Goal: Transaction & Acquisition: Book appointment/travel/reservation

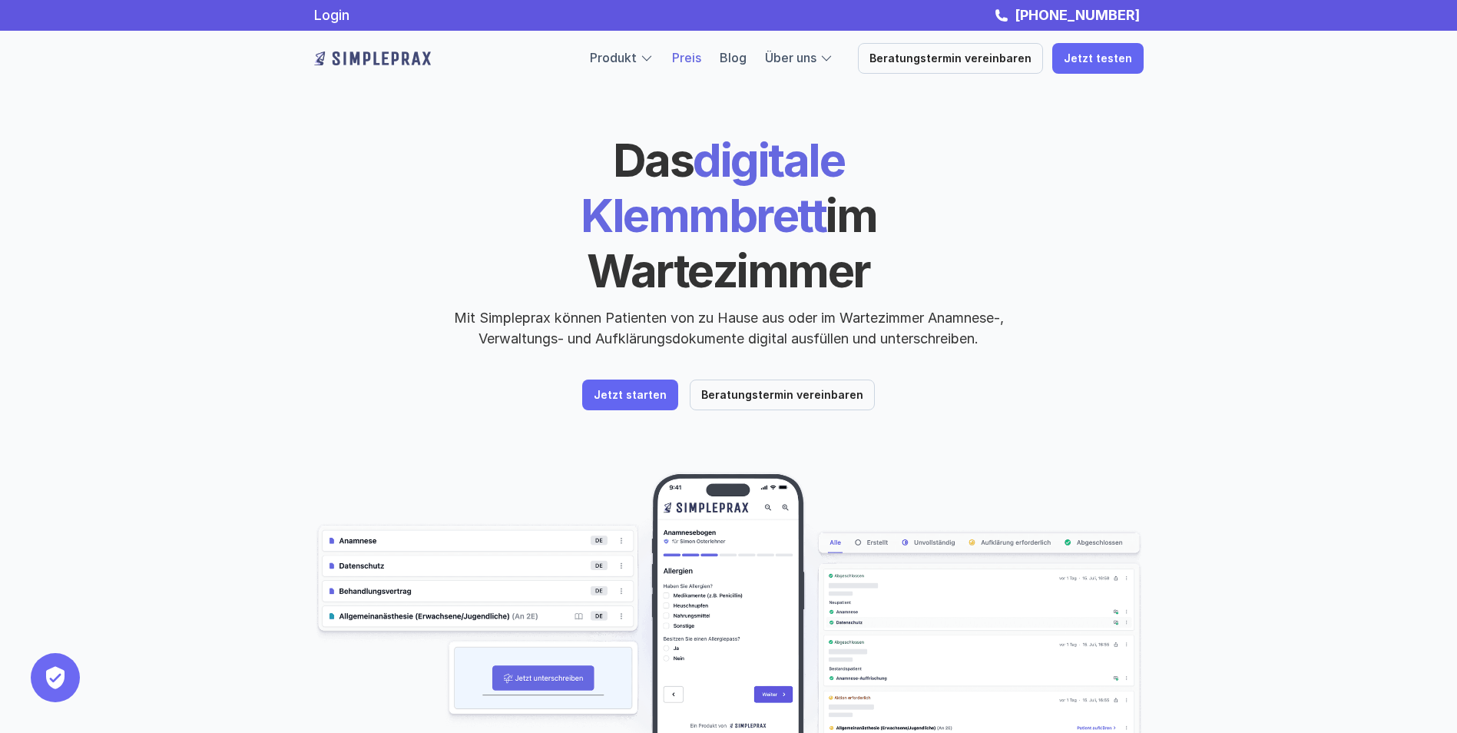
click at [701, 61] on link "Preis" at bounding box center [686, 57] width 29 height 15
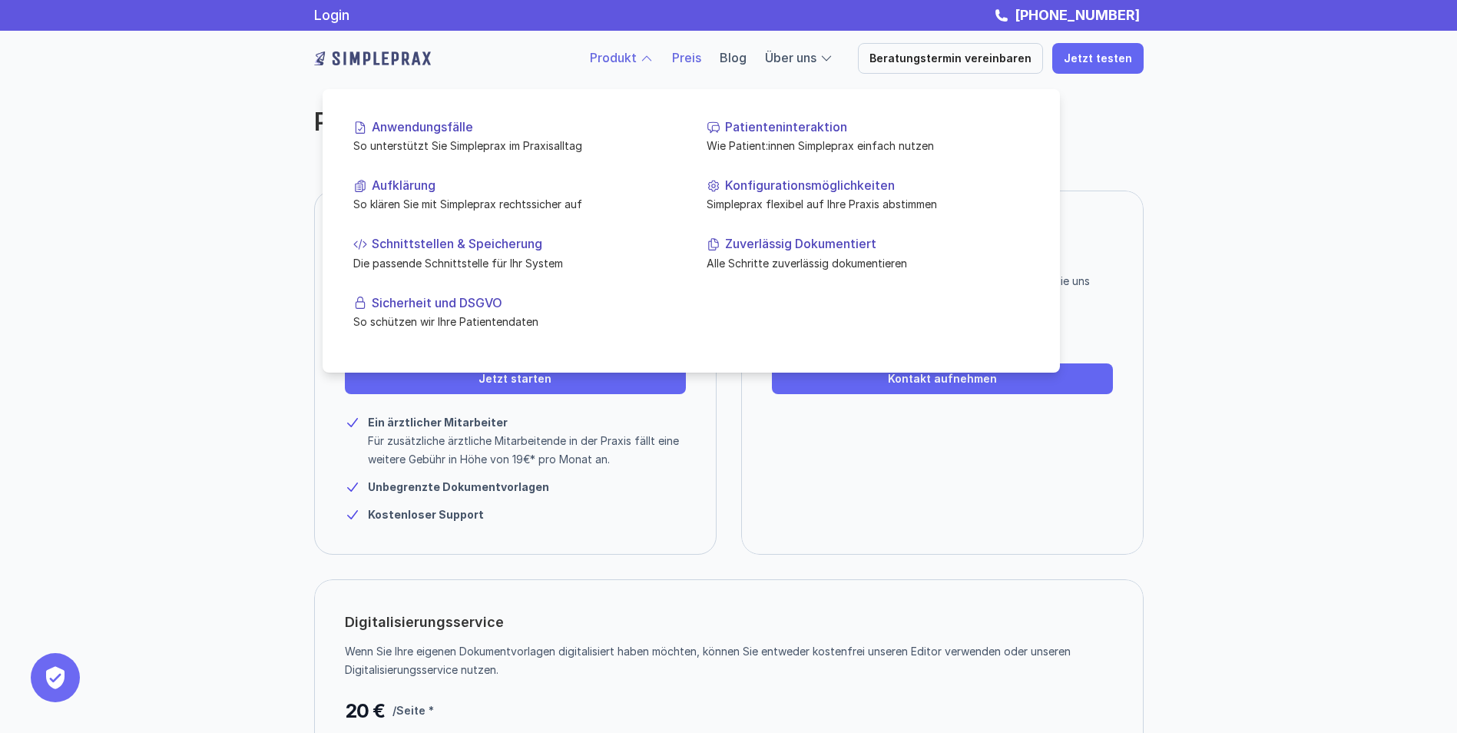
click at [626, 61] on link "Produkt" at bounding box center [613, 57] width 47 height 15
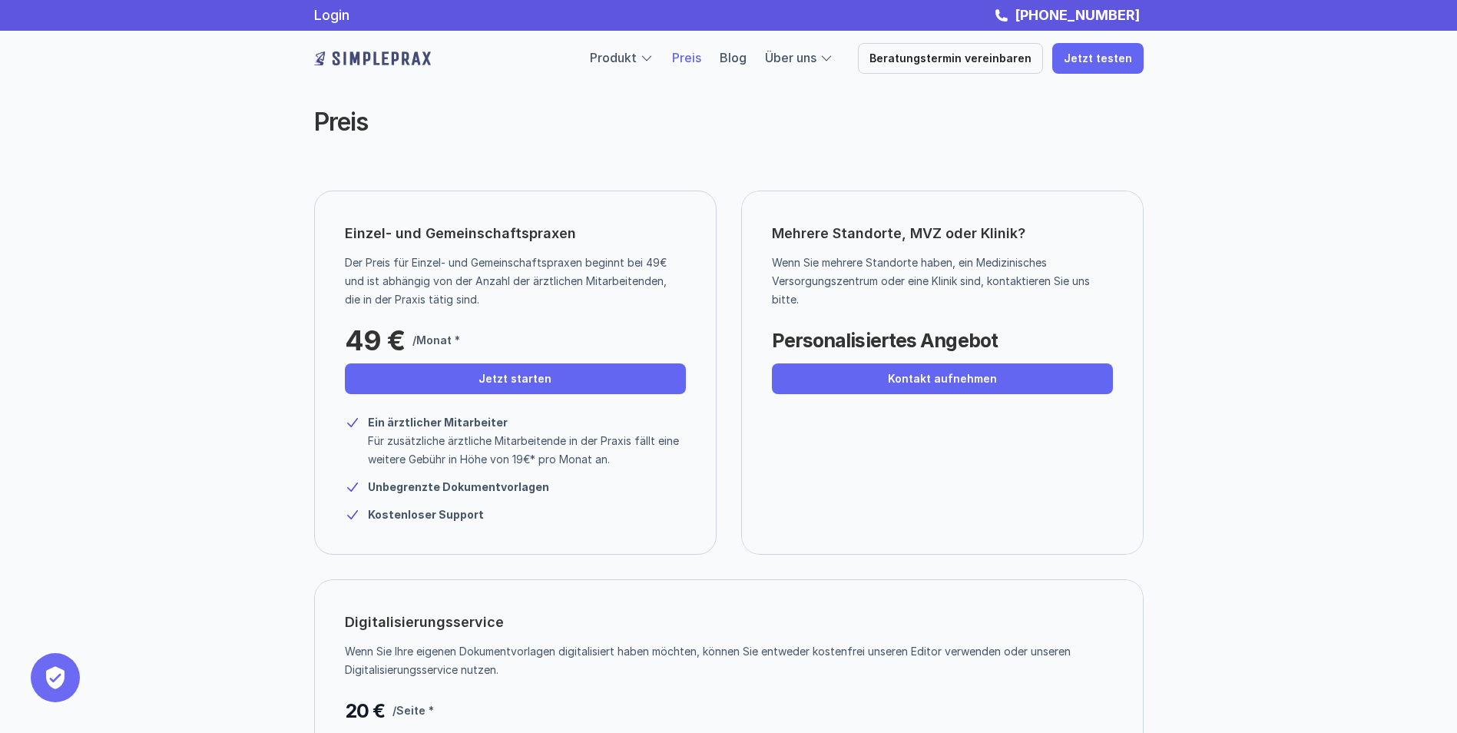
click at [111, 317] on div "Preis Einzel- und Gemeinschaftspraxen Der Preis für Einzel- und Gemeinschaftspr…" at bounding box center [728, 401] width 1457 height 802
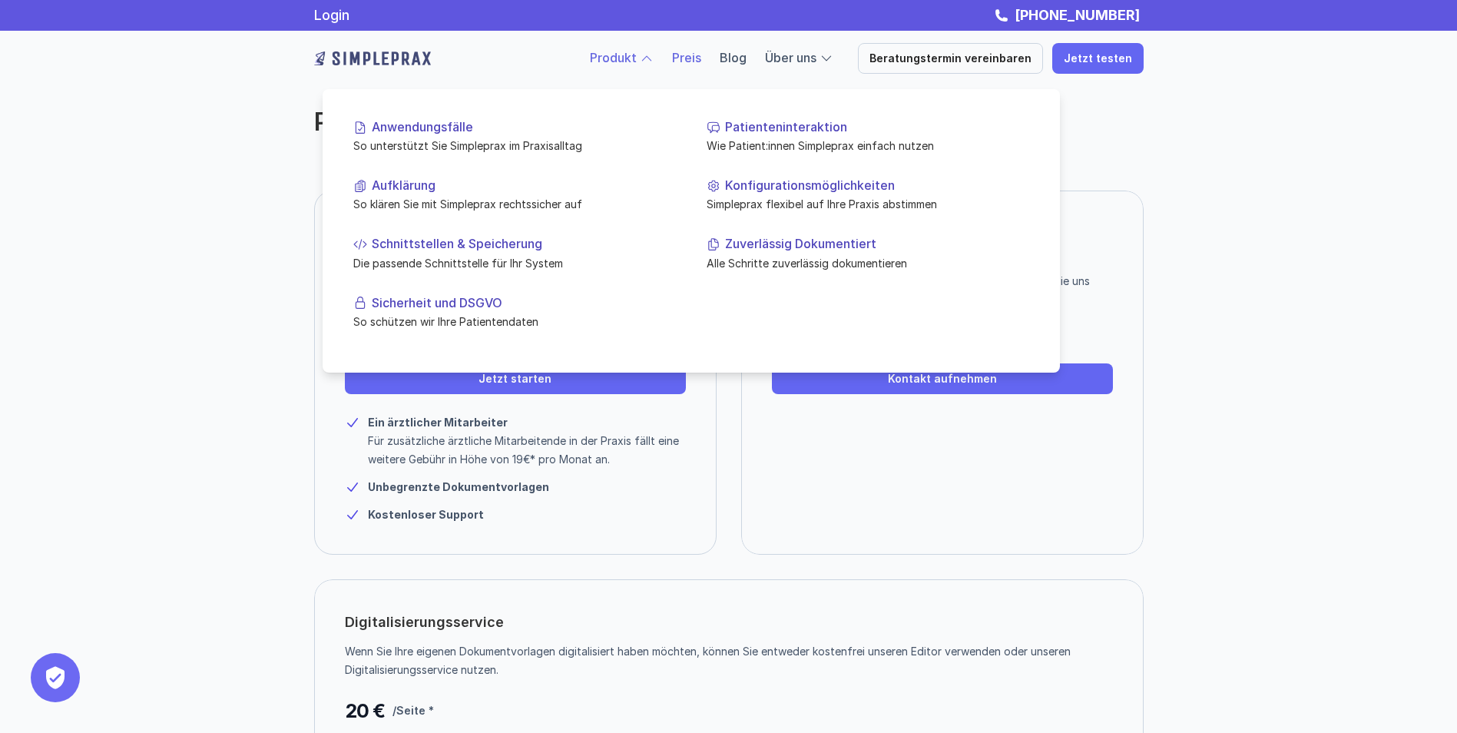
click at [632, 58] on link "Produkt" at bounding box center [613, 57] width 47 height 15
click at [654, 58] on div at bounding box center [647, 58] width 14 height 14
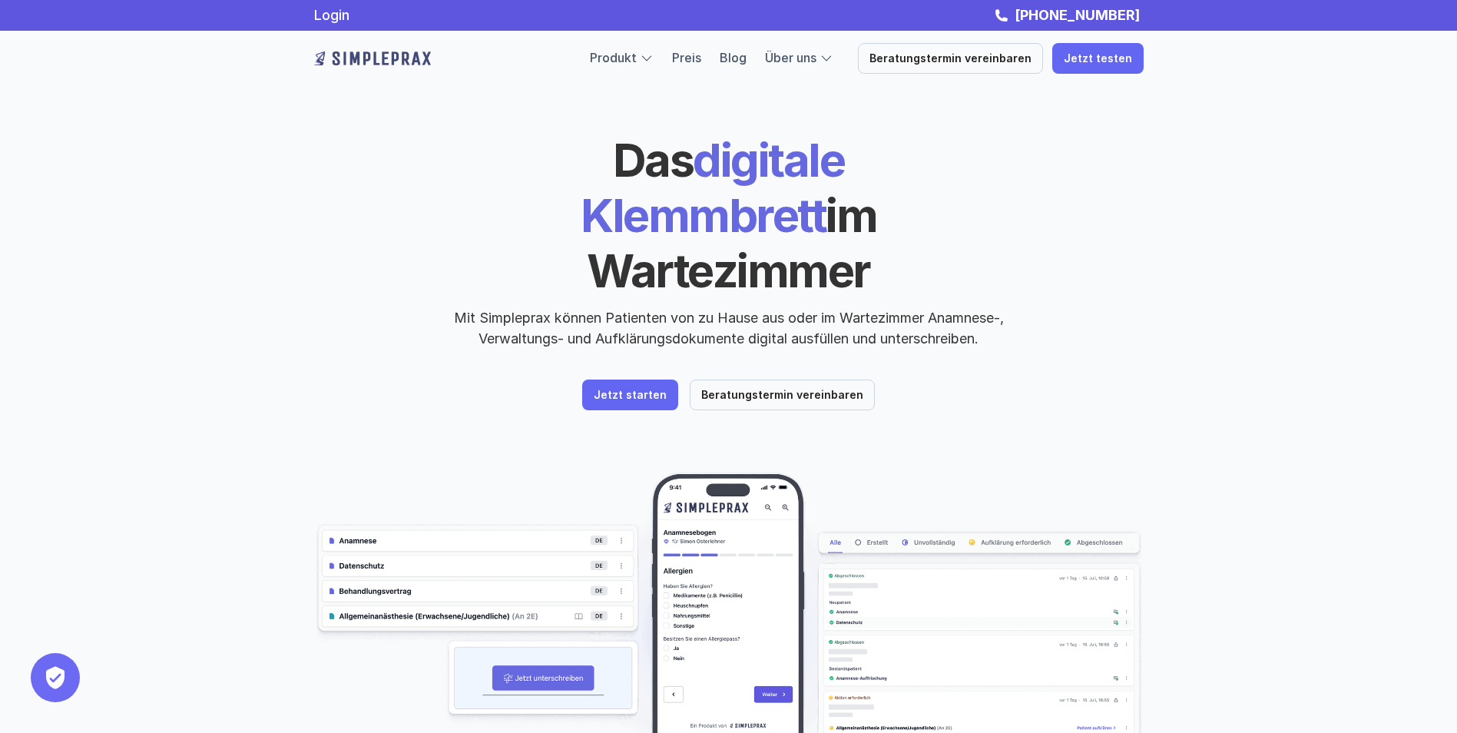
click at [760, 526] on img at bounding box center [728, 637] width 829 height 330
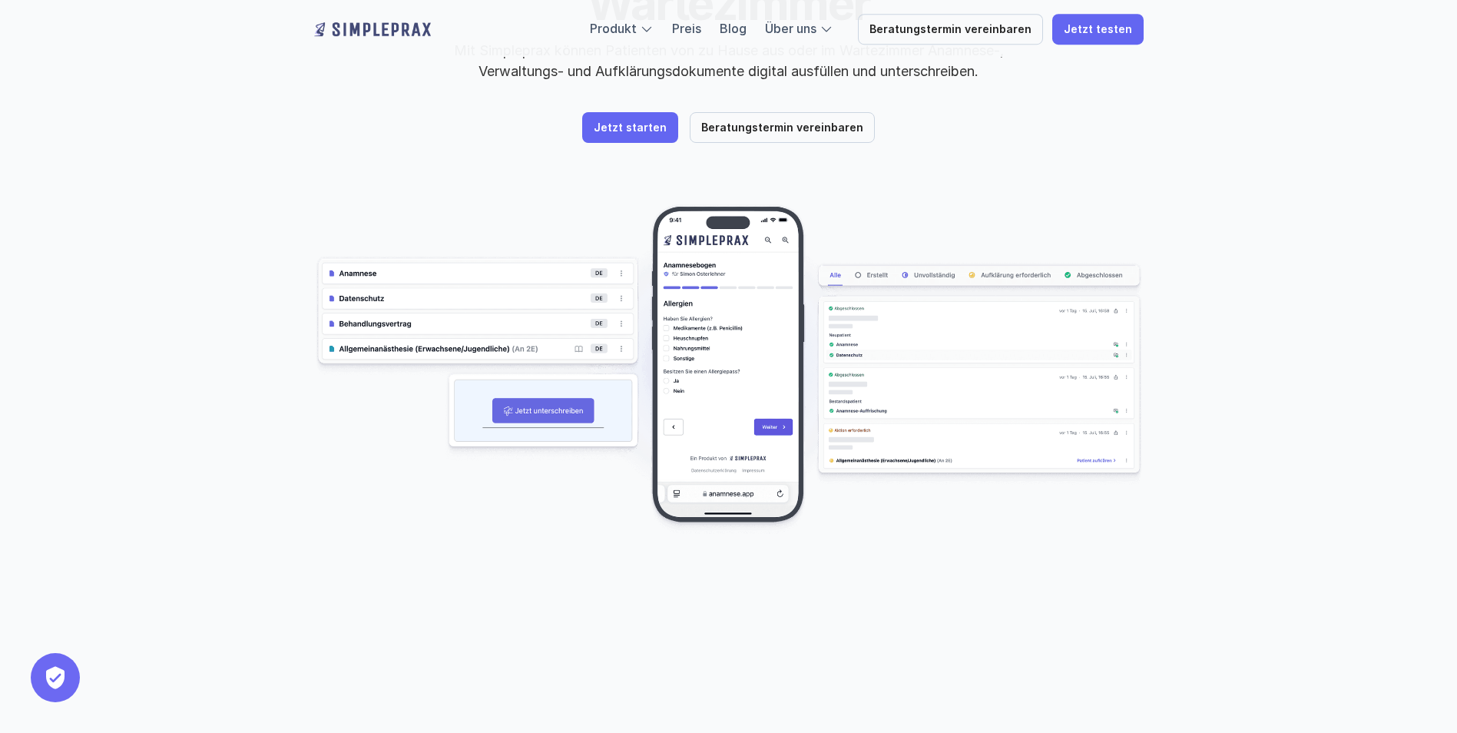
scroll to position [301, 0]
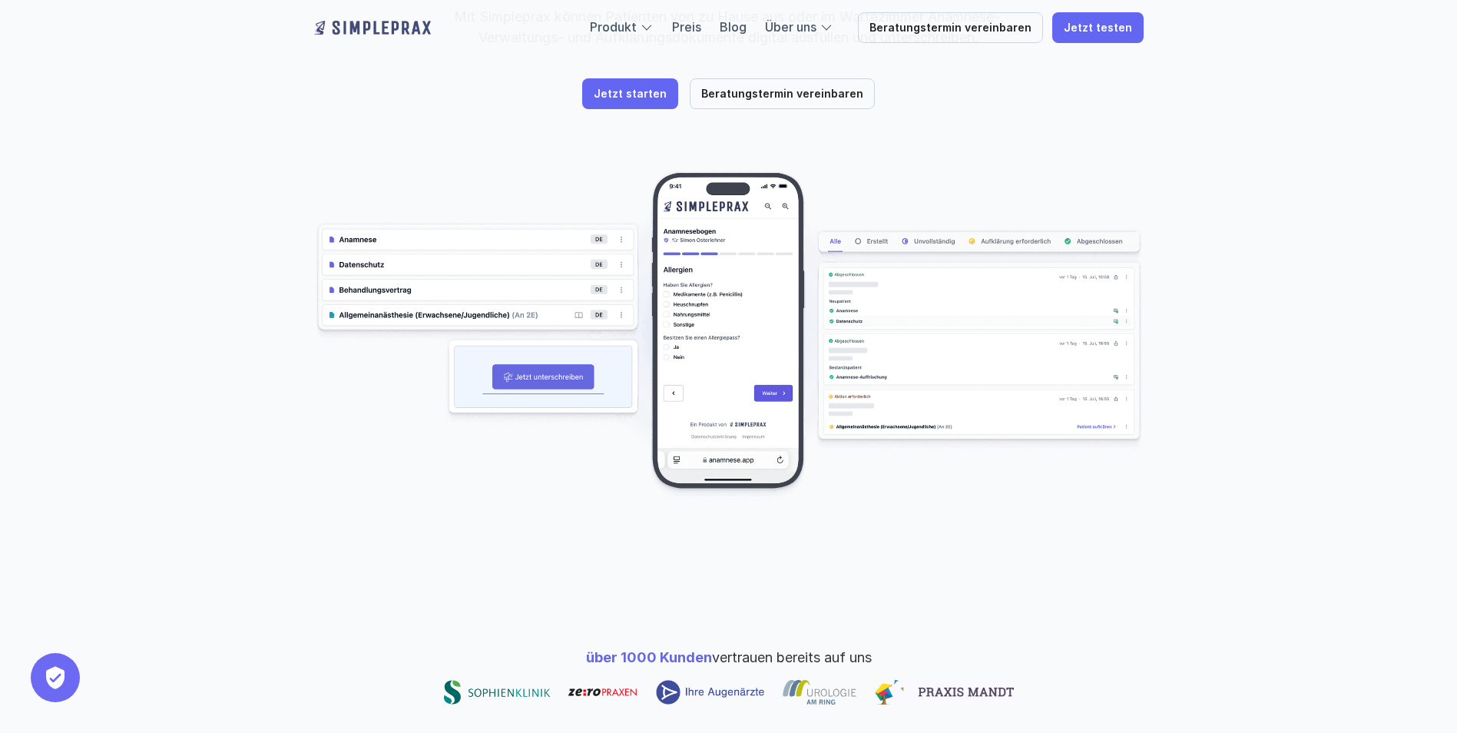
click at [998, 299] on img at bounding box center [728, 335] width 829 height 330
click at [741, 262] on img at bounding box center [728, 335] width 829 height 330
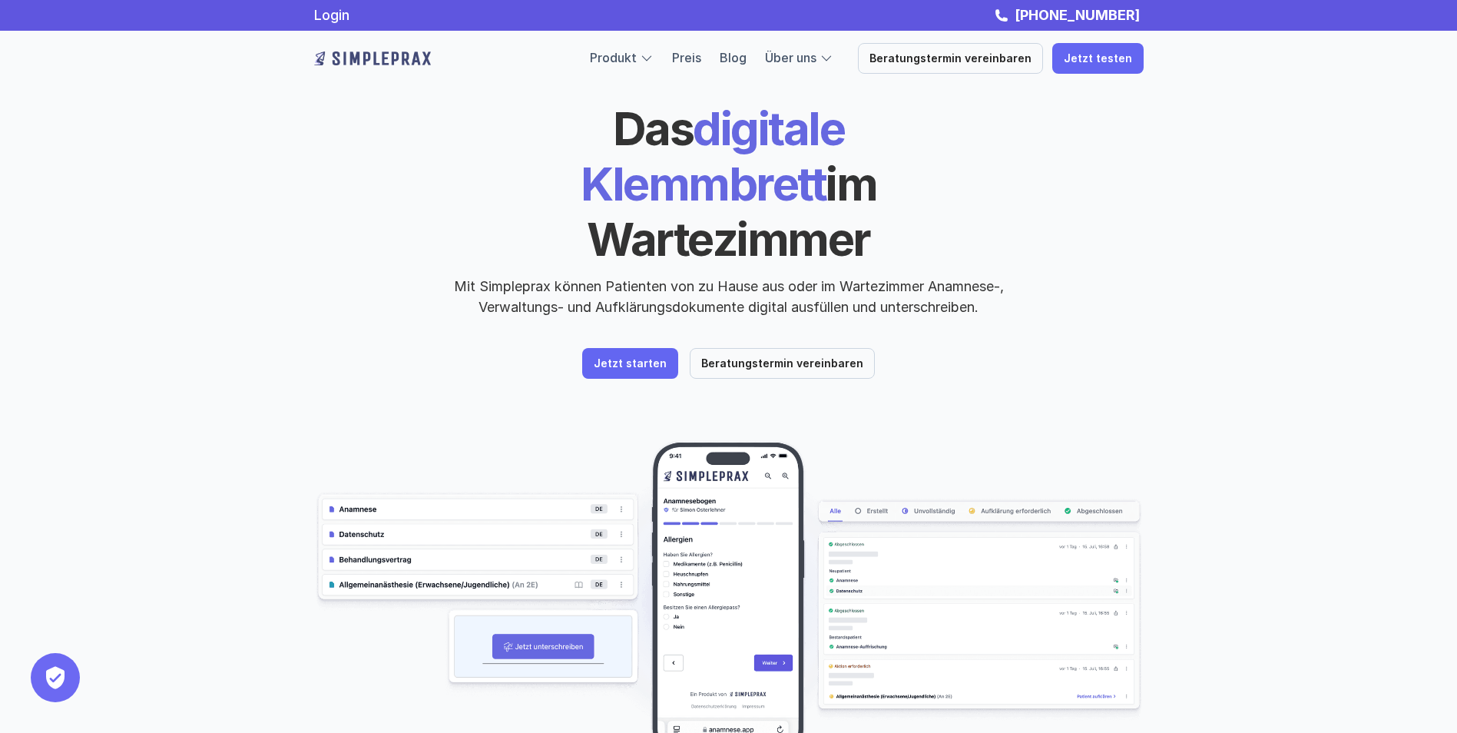
scroll to position [23, 0]
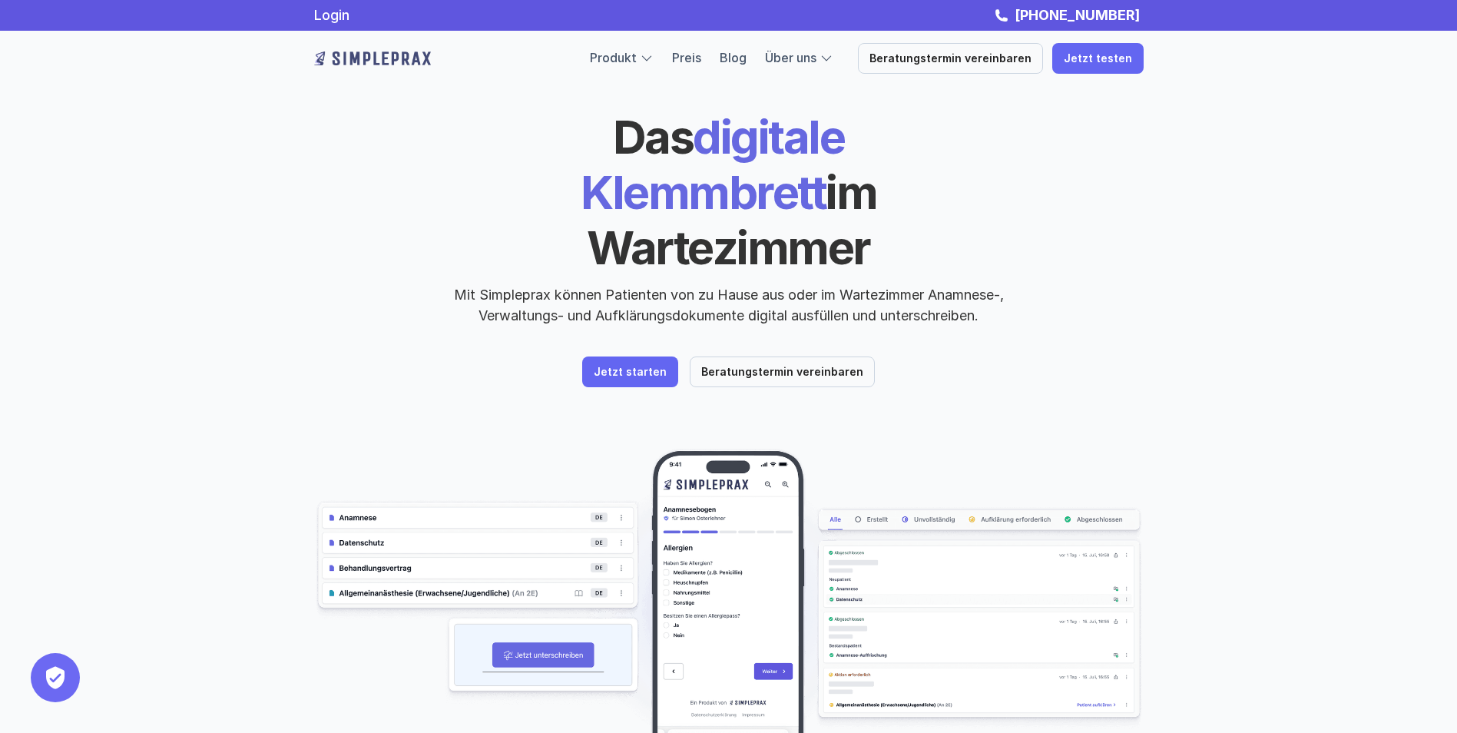
drag, startPoint x: 568, startPoint y: 142, endPoint x: 945, endPoint y: 170, distance: 378.1
click at [945, 170] on h1 "Das digitale Klemmbrett im Wartezimmer" at bounding box center [729, 192] width 530 height 166
copy h1 "digitale Klemmbrett im Wartezimmer"
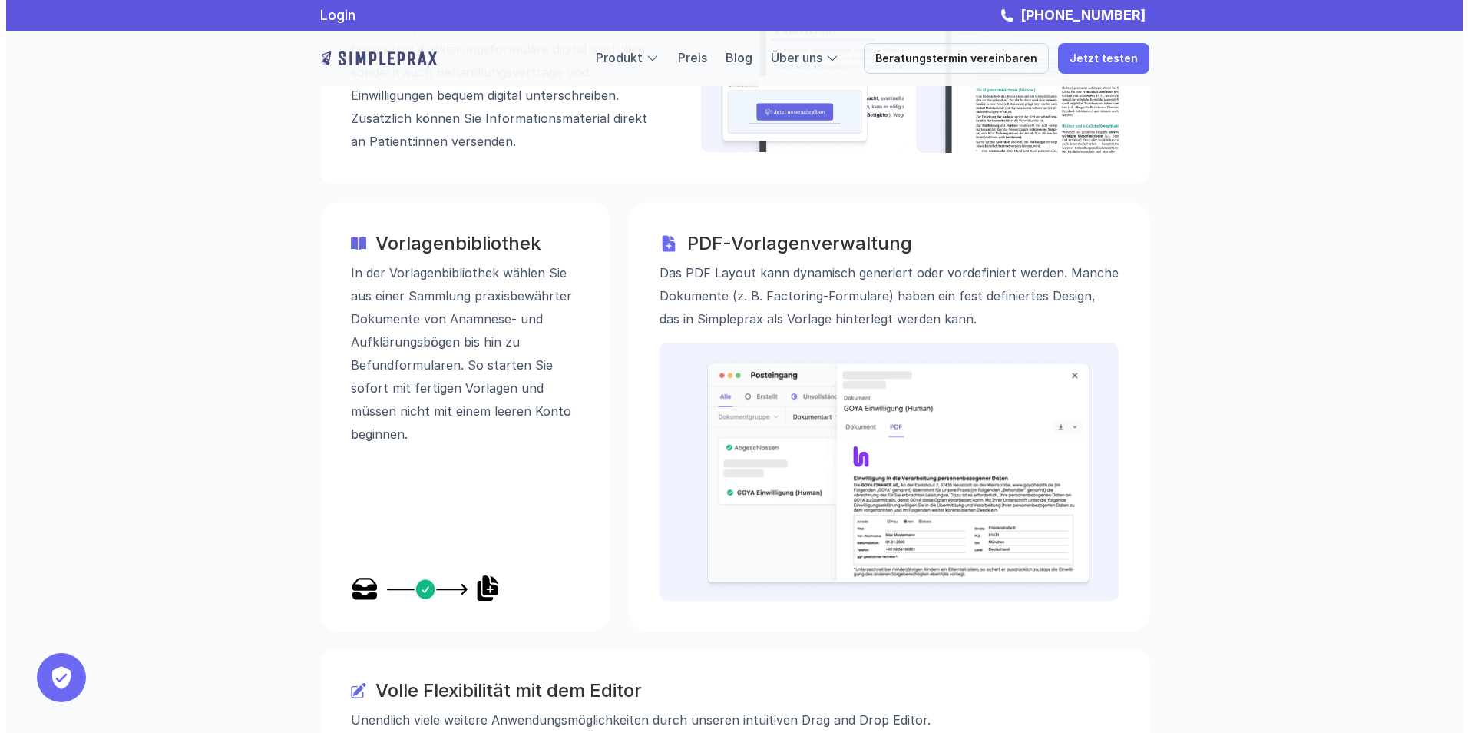
scroll to position [2271, 0]
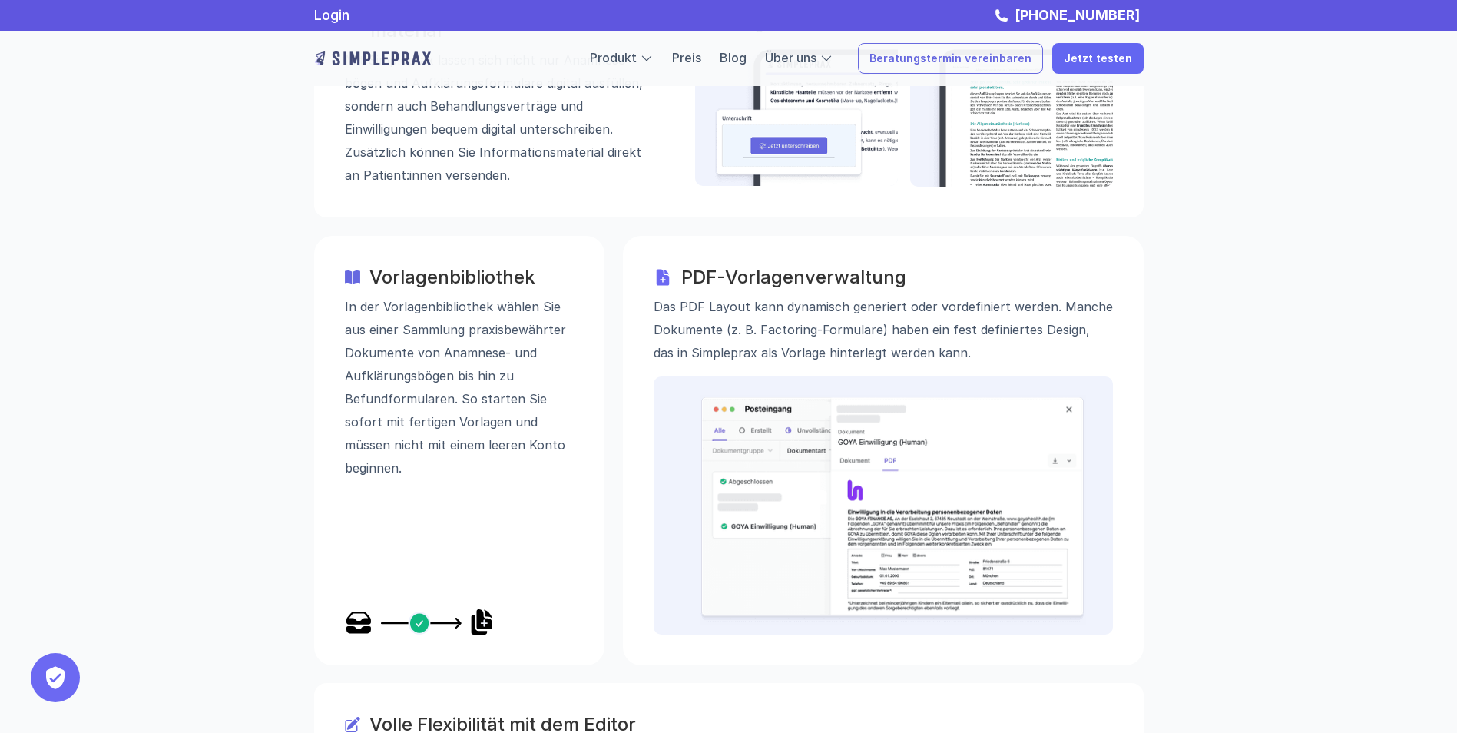
click at [1007, 51] on link "Beratungstermin vereinbaren" at bounding box center [950, 58] width 185 height 31
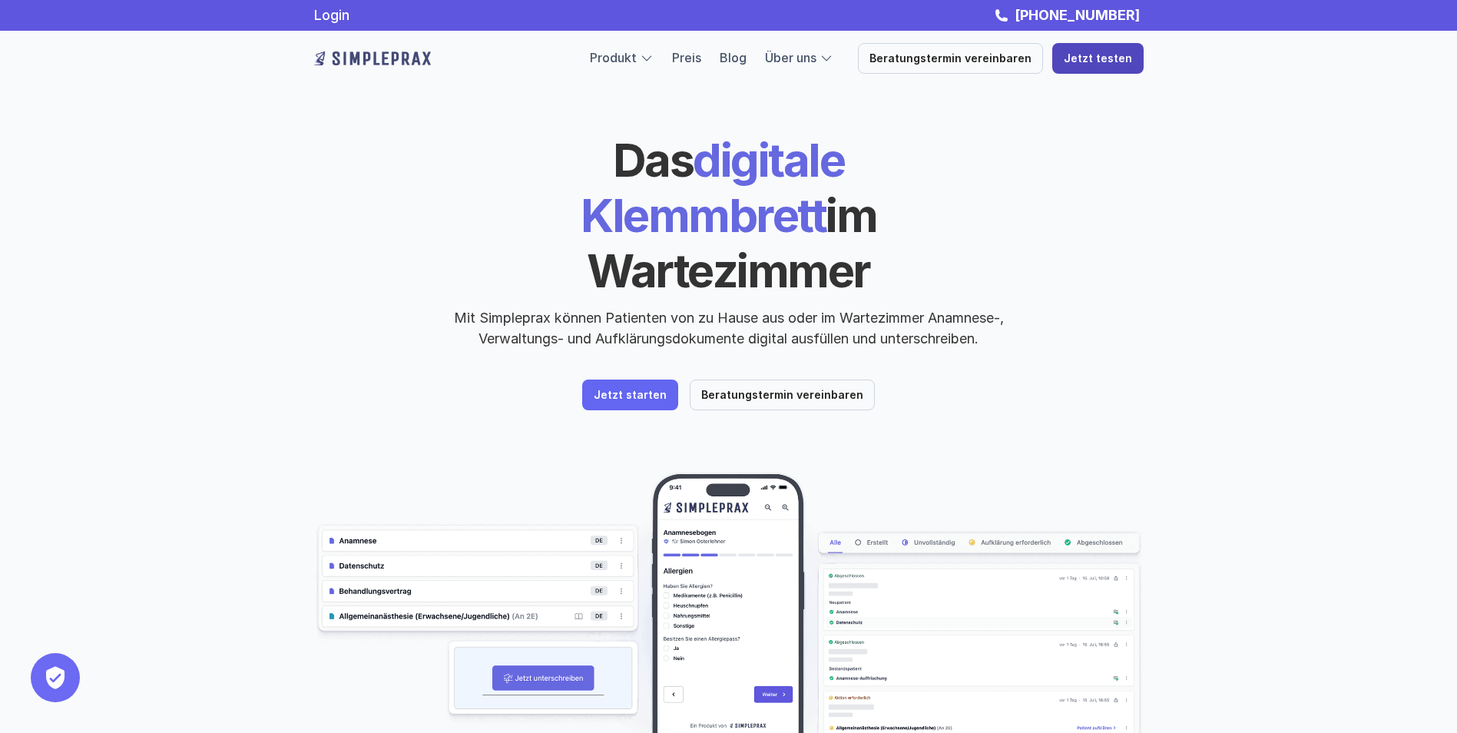
click at [1109, 66] on link "Jetzt testen" at bounding box center [1097, 58] width 91 height 31
click at [701, 61] on link "Preis" at bounding box center [686, 57] width 29 height 15
